Goal: Task Accomplishment & Management: Manage account settings

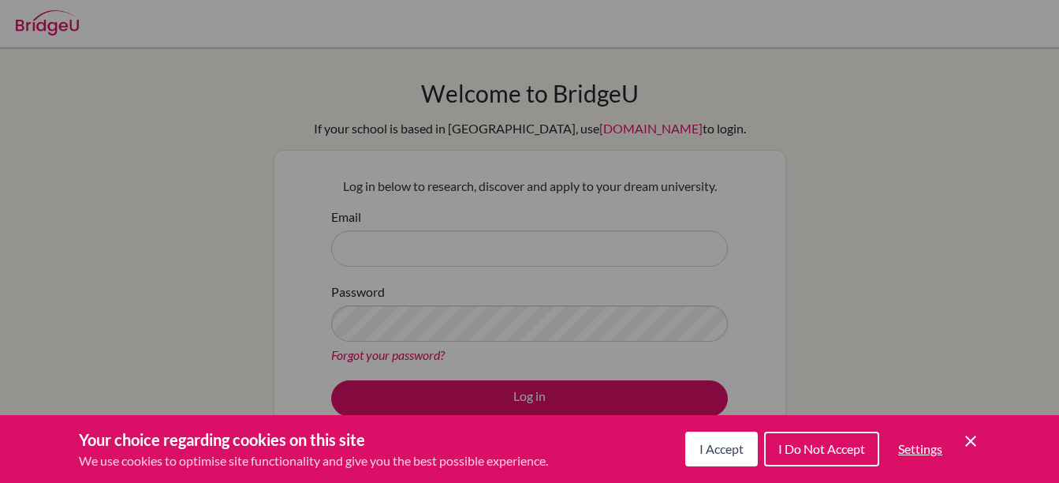
click at [726, 457] on button "I Accept" at bounding box center [721, 448] width 73 height 35
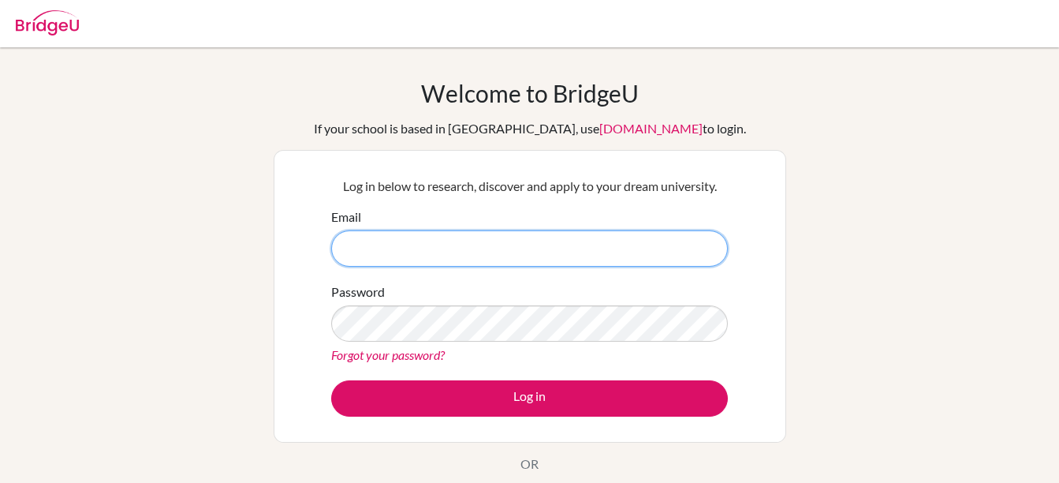
click at [456, 255] on input "Email" at bounding box center [529, 248] width 397 height 36
type input "[EMAIL_ADDRESS][DOMAIN_NAME]"
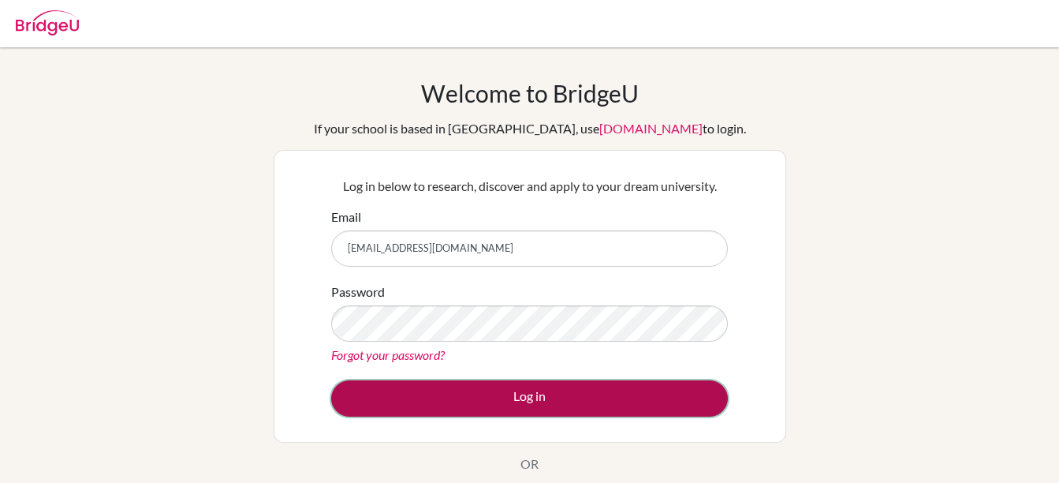
click at [577, 401] on button "Log in" at bounding box center [529, 398] width 397 height 36
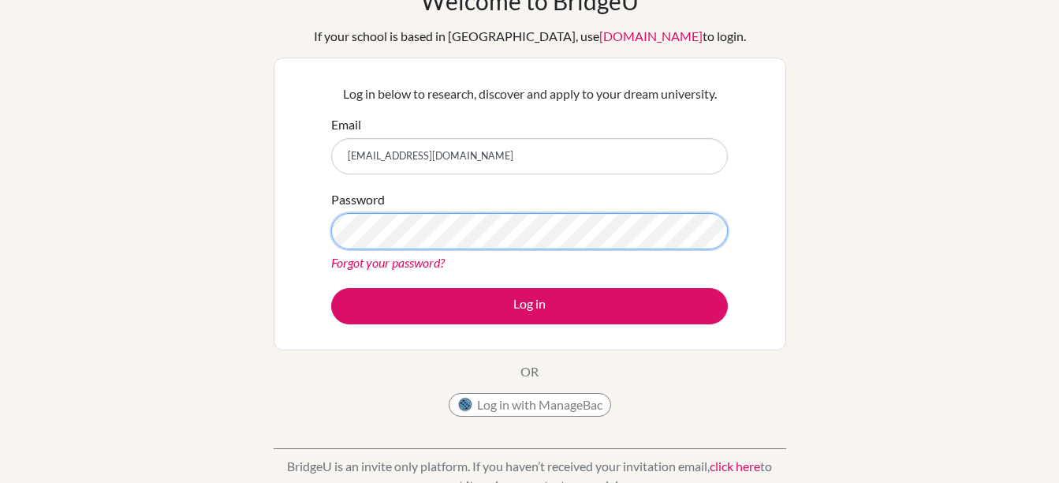
scroll to position [69, 0]
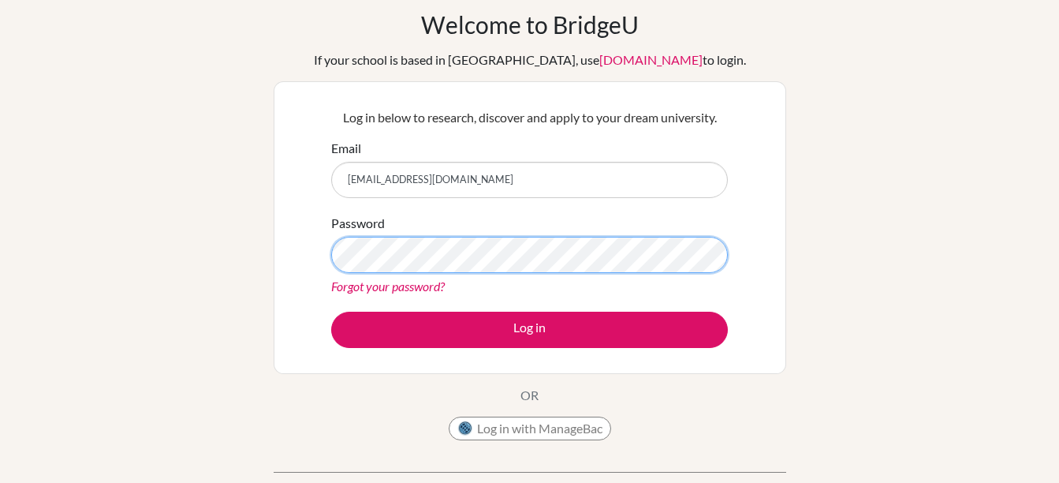
click at [331, 312] on button "Log in" at bounding box center [529, 330] width 397 height 36
